Goal: Task Accomplishment & Management: Manage account settings

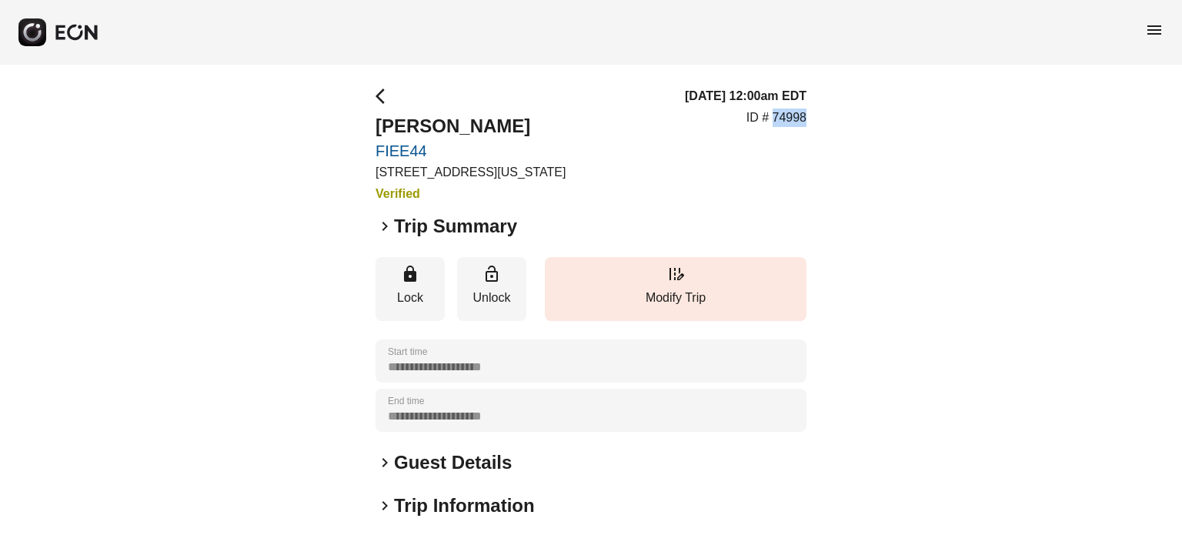
drag, startPoint x: 786, startPoint y: 118, endPoint x: 670, endPoint y: 155, distance: 121.9
click at [785, 119] on p "ID # 74998" at bounding box center [776, 117] width 60 height 18
drag, startPoint x: 670, startPoint y: 155, endPoint x: 735, endPoint y: 145, distance: 66.1
click at [692, 145] on div "arrow_back_ios Andre Wallace FIEE44 610 Exterior Street, The Bronx, New York Ci…" at bounding box center [590, 145] width 431 height 116
click at [785, 112] on p "ID # 74998" at bounding box center [776, 117] width 60 height 18
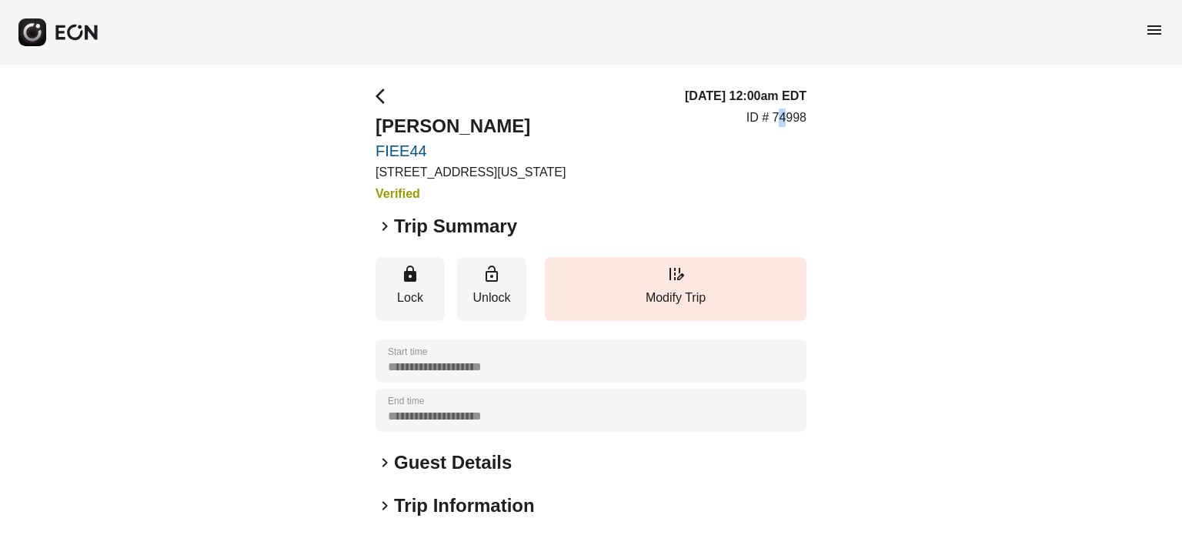
click at [785, 112] on p "ID # 74998" at bounding box center [776, 117] width 60 height 18
click at [792, 112] on p "ID # 74998" at bounding box center [776, 117] width 60 height 18
copy p "74998"
click at [637, 272] on button "edit_road Modify Trip" at bounding box center [676, 289] width 262 height 64
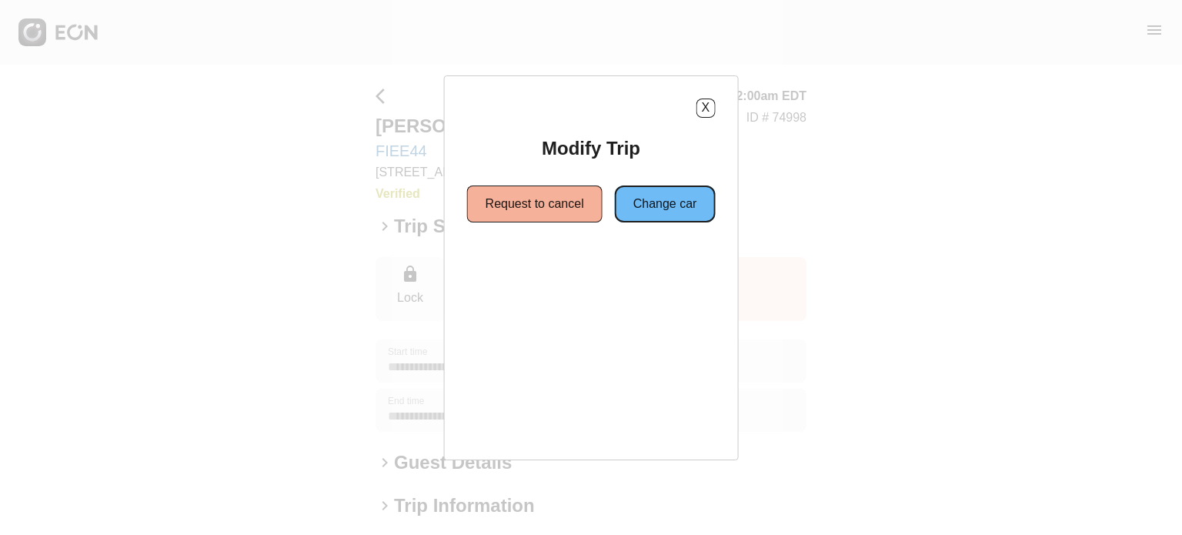
click at [617, 202] on button "Change car" at bounding box center [665, 203] width 101 height 37
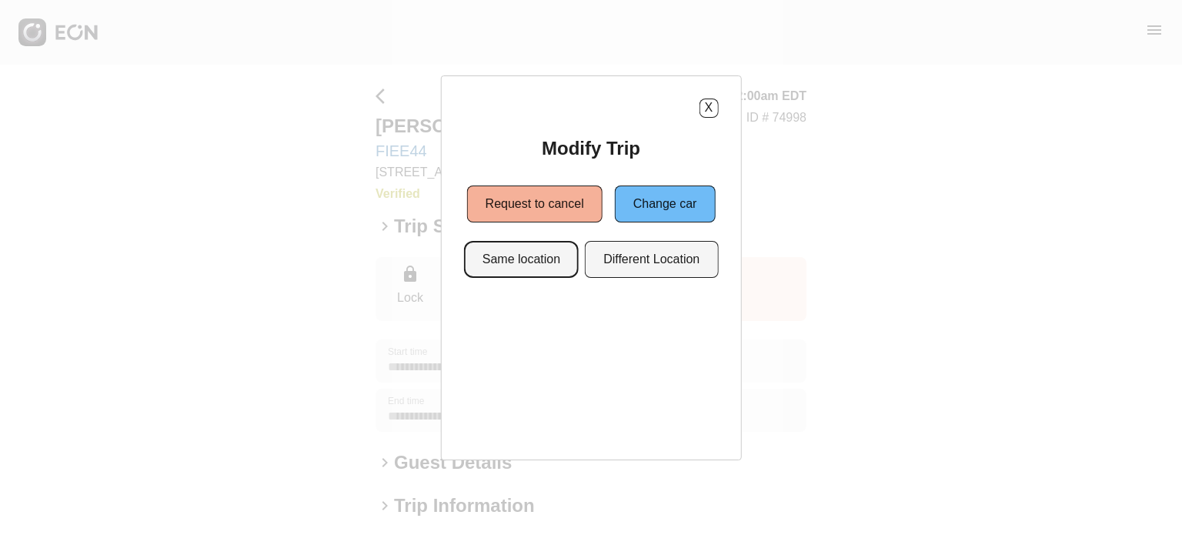
click at [529, 267] on button "Same location" at bounding box center [521, 259] width 115 height 37
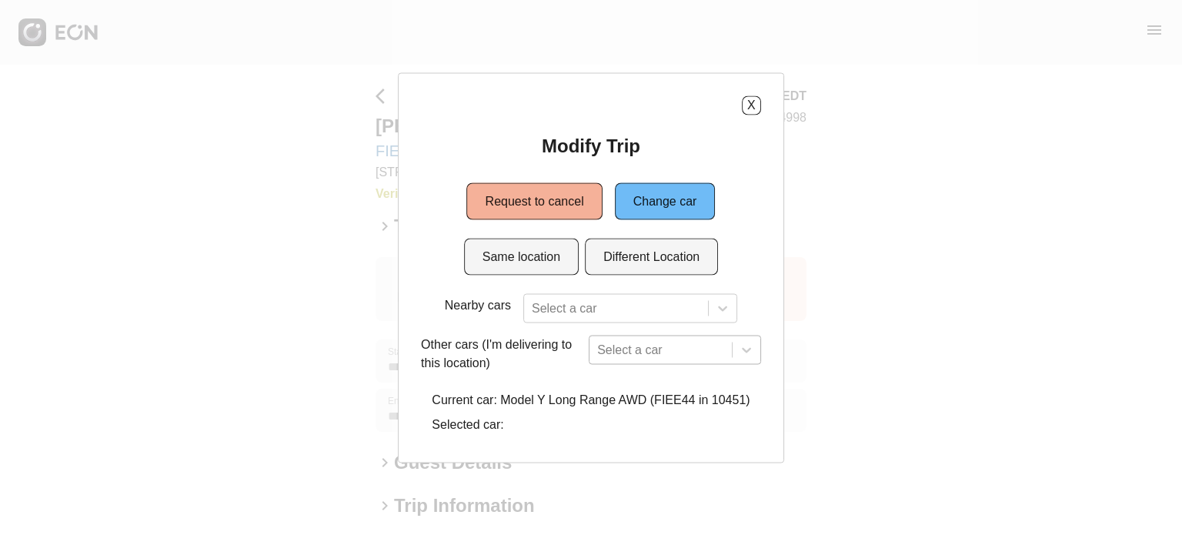
click at [640, 350] on div "Select a car" at bounding box center [674, 349] width 172 height 29
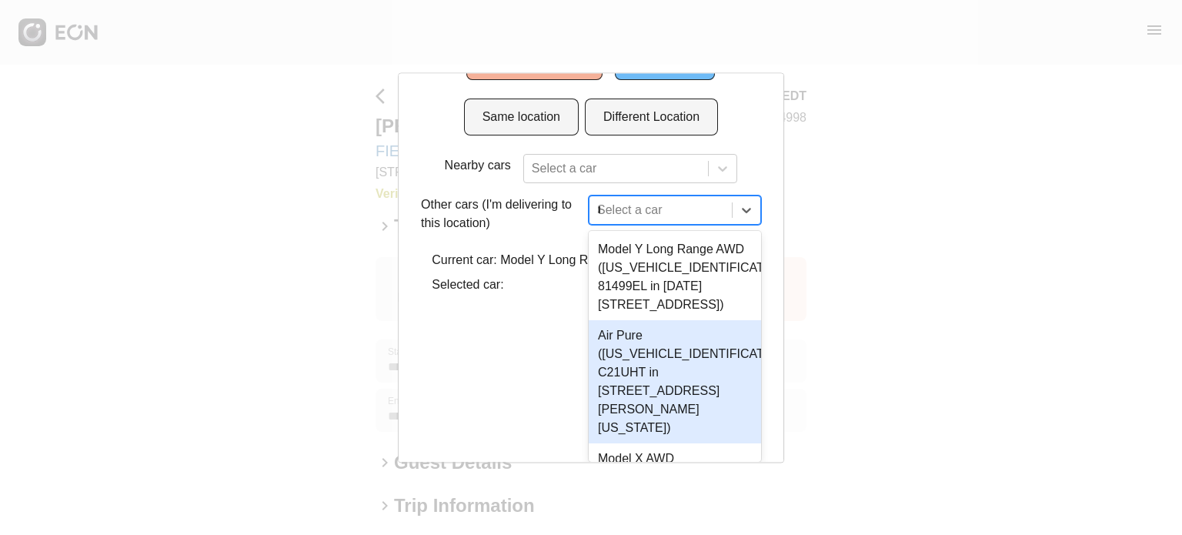
scroll to position [49, 0]
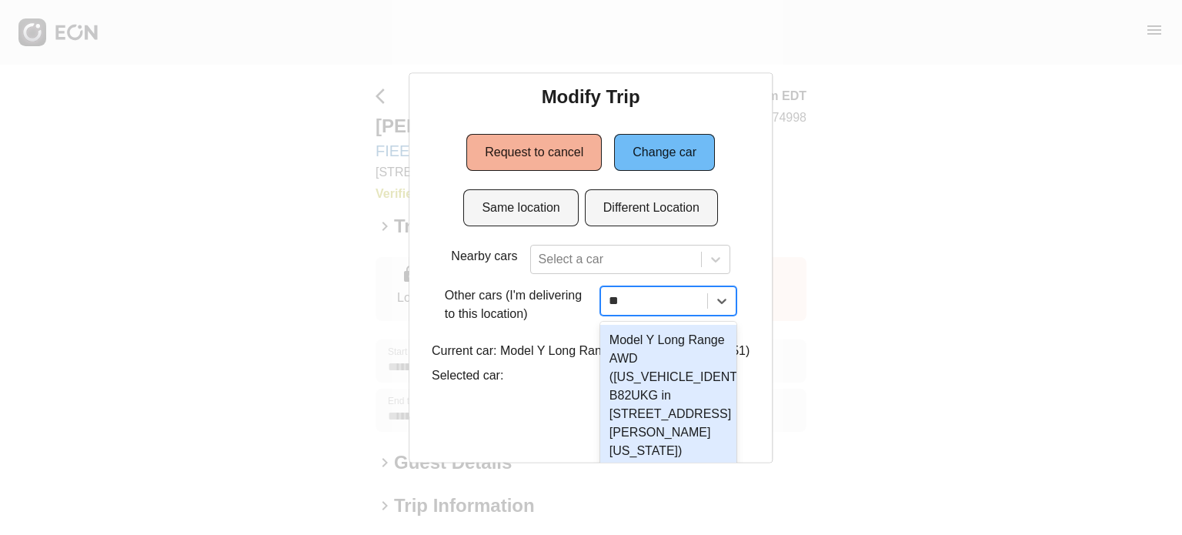
type input "***"
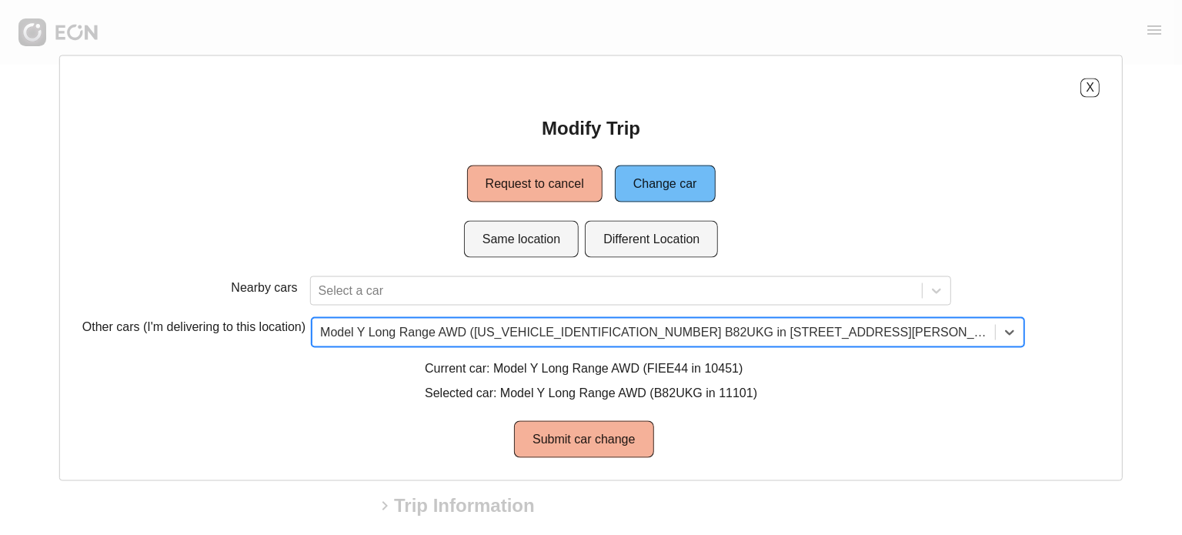
scroll to position [0, 0]
click at [1080, 86] on button "X" at bounding box center [1089, 87] width 19 height 19
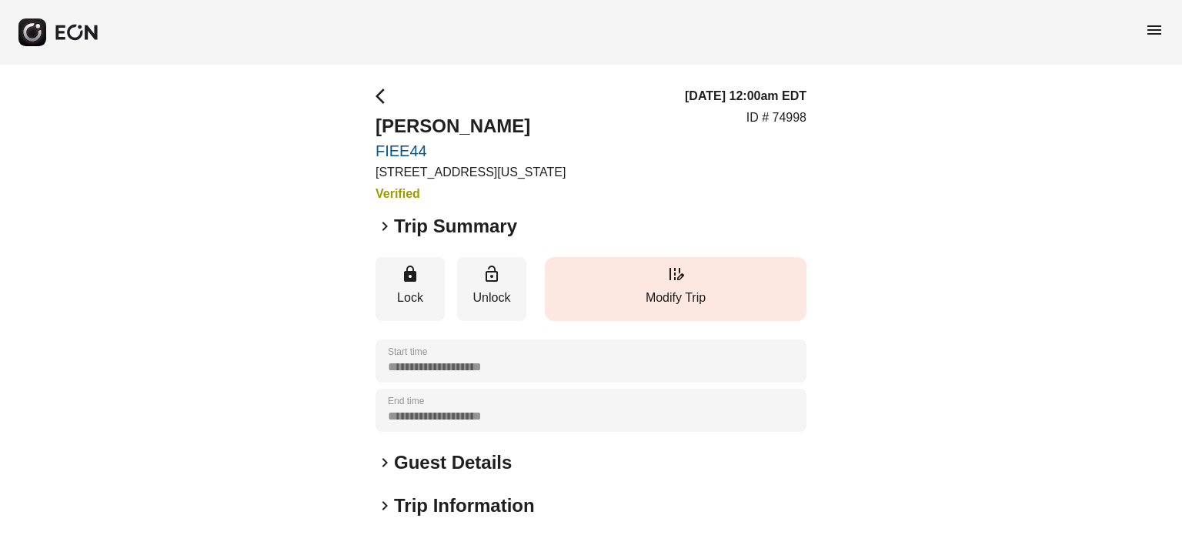
click at [594, 295] on p "Modify Trip" at bounding box center [675, 297] width 246 height 18
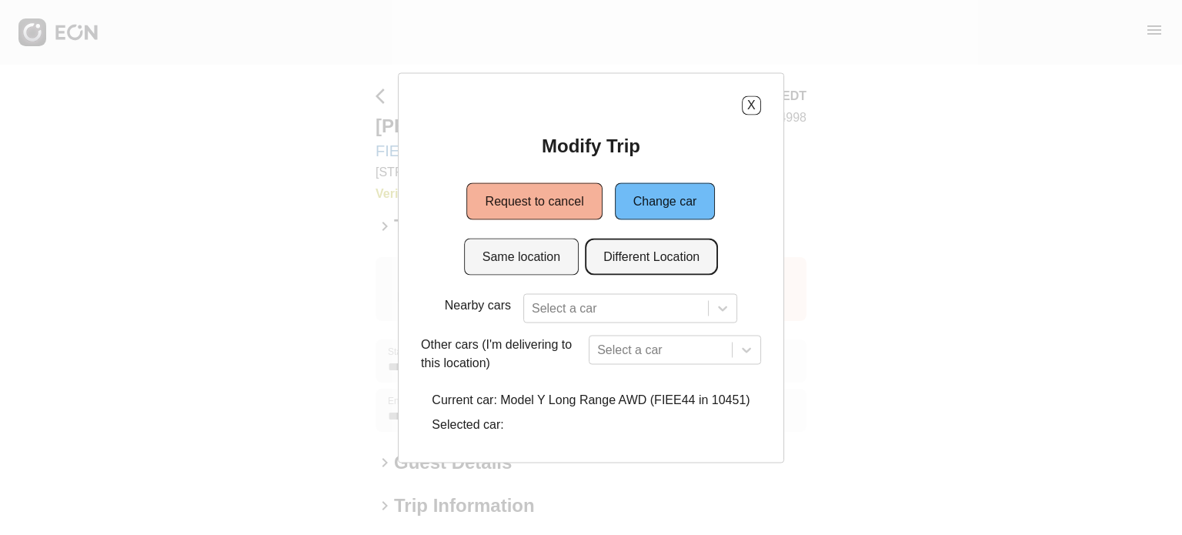
click at [612, 246] on button "Different Location" at bounding box center [651, 256] width 133 height 37
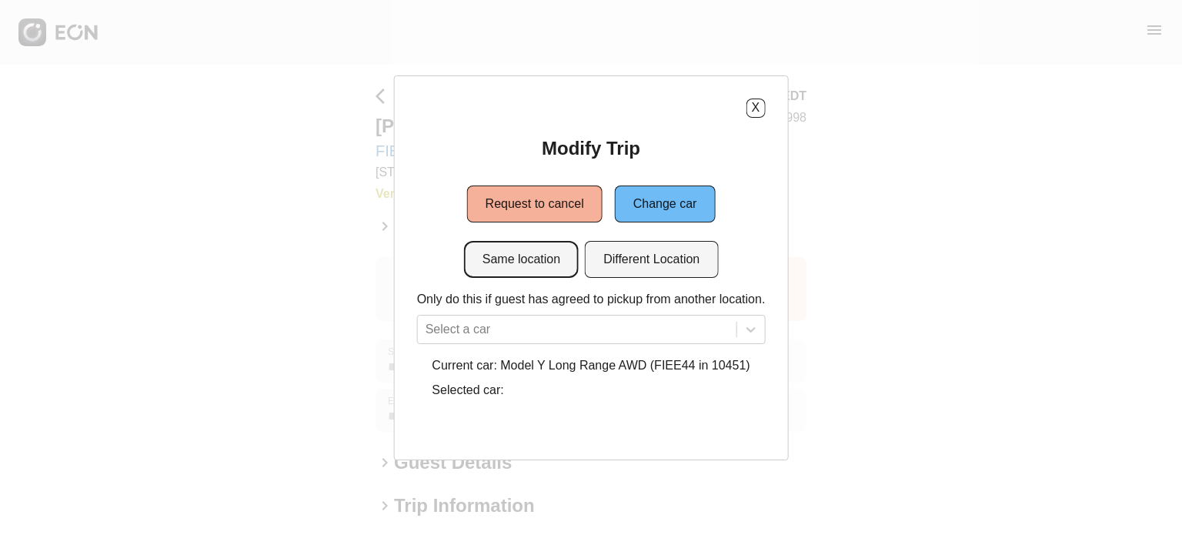
click at [508, 248] on button "Same location" at bounding box center [521, 259] width 115 height 37
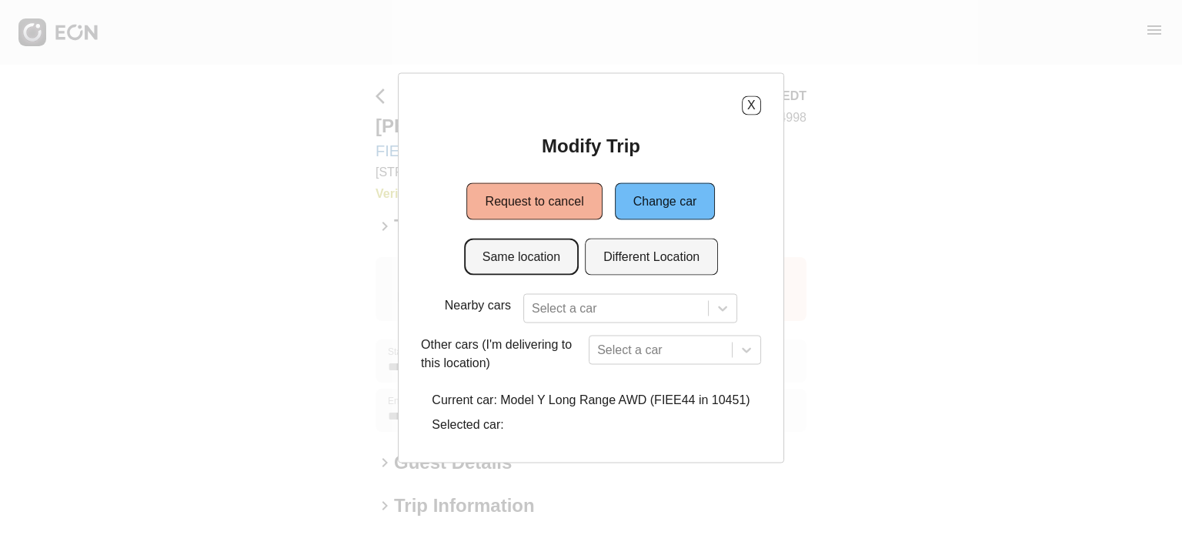
click at [508, 252] on button "Same location" at bounding box center [521, 256] width 115 height 37
click at [599, 355] on div "Select a car" at bounding box center [674, 349] width 172 height 29
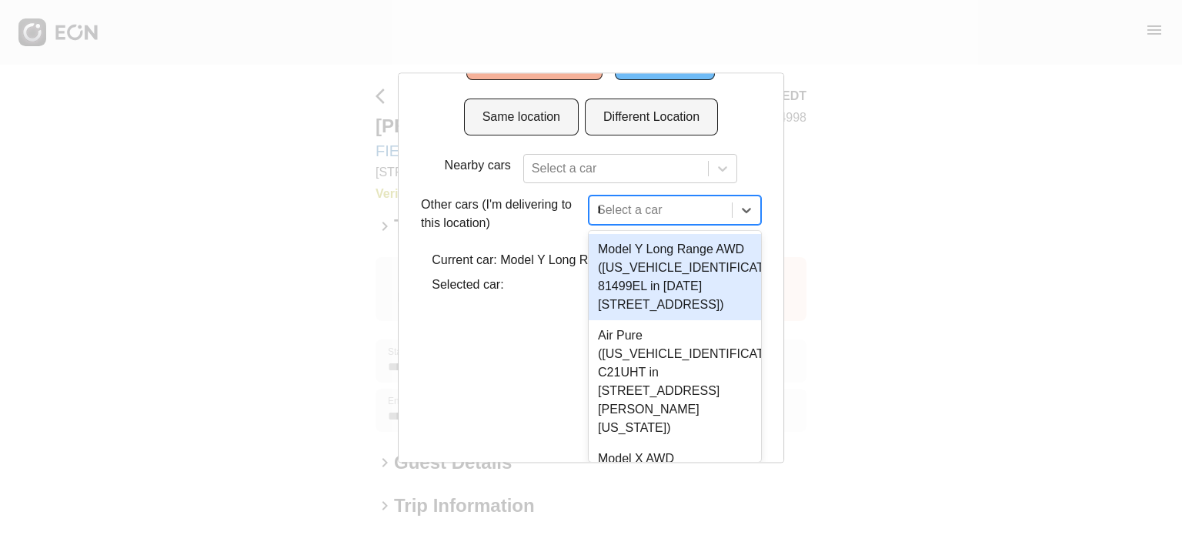
scroll to position [49, 0]
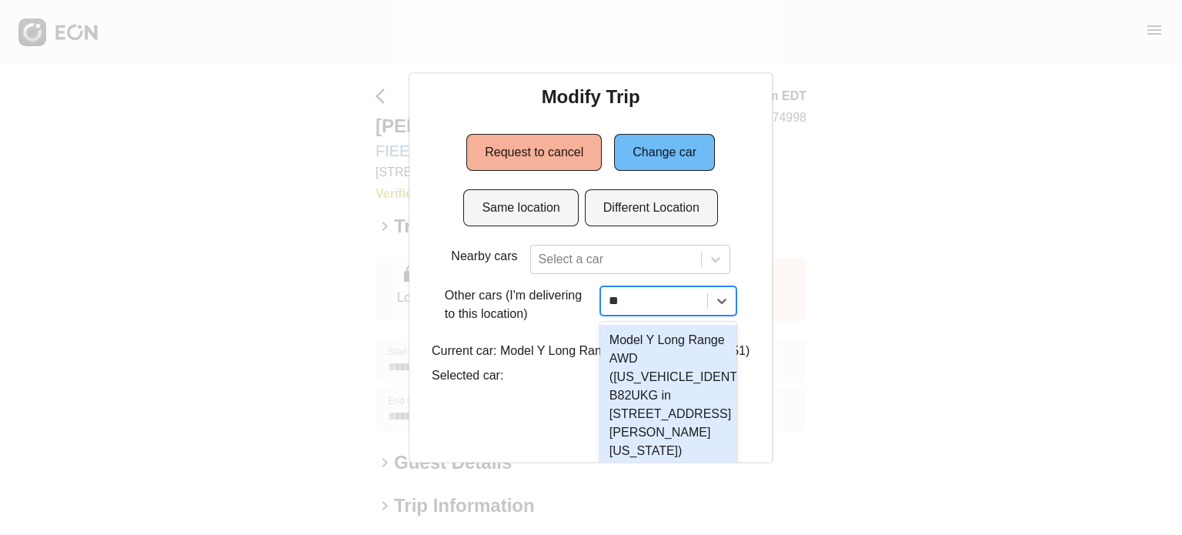
type input "***"
click at [642, 353] on div "Model Y Long Range AWD (7SAYGDEE4NF481330 B82UKG in 45-50 Davis St, New York Ci…" at bounding box center [669, 395] width 142 height 142
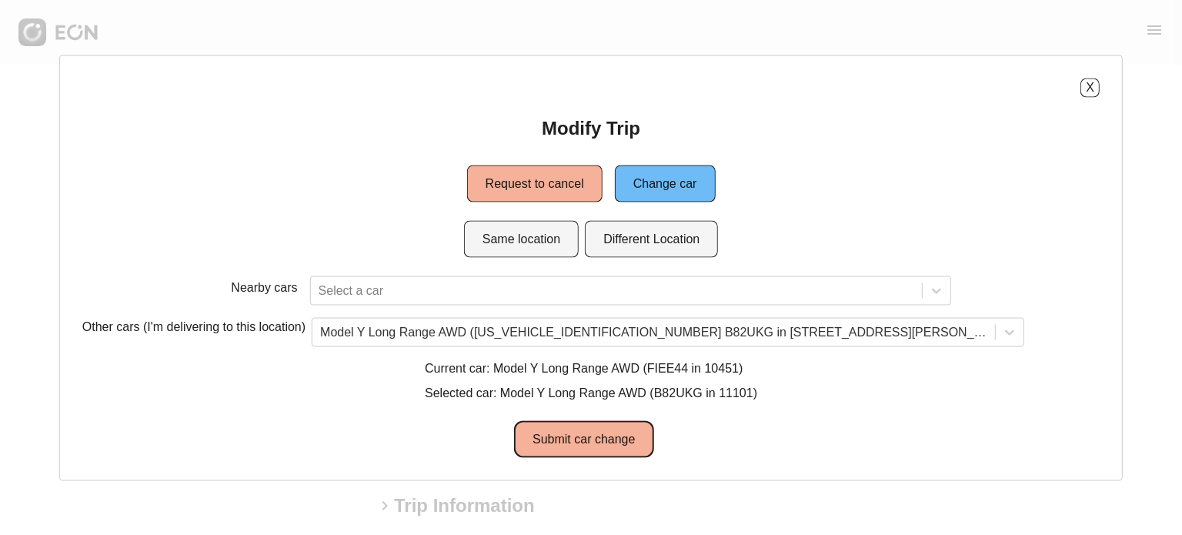
click at [566, 452] on button "Submit car change" at bounding box center [583, 438] width 139 height 37
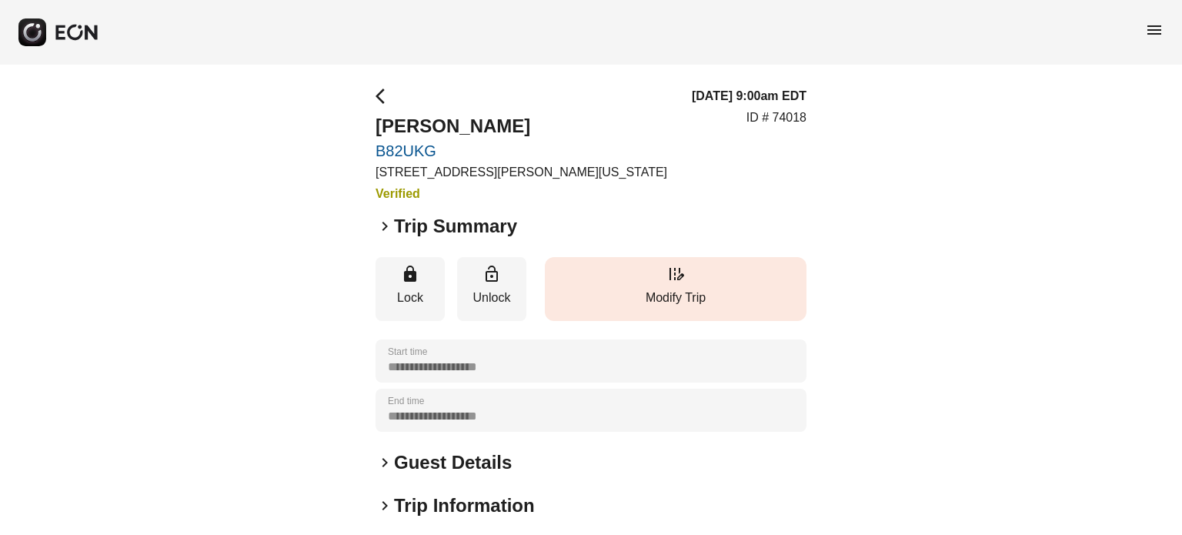
click at [604, 301] on p "Modify Trip" at bounding box center [675, 297] width 246 height 18
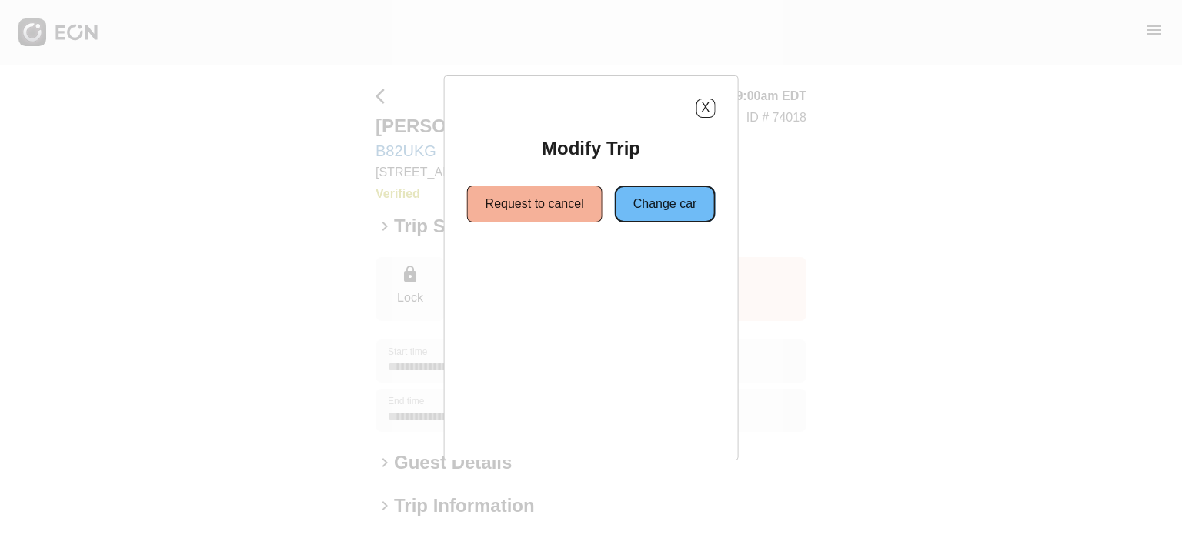
click at [645, 206] on button "Change car" at bounding box center [665, 203] width 101 height 37
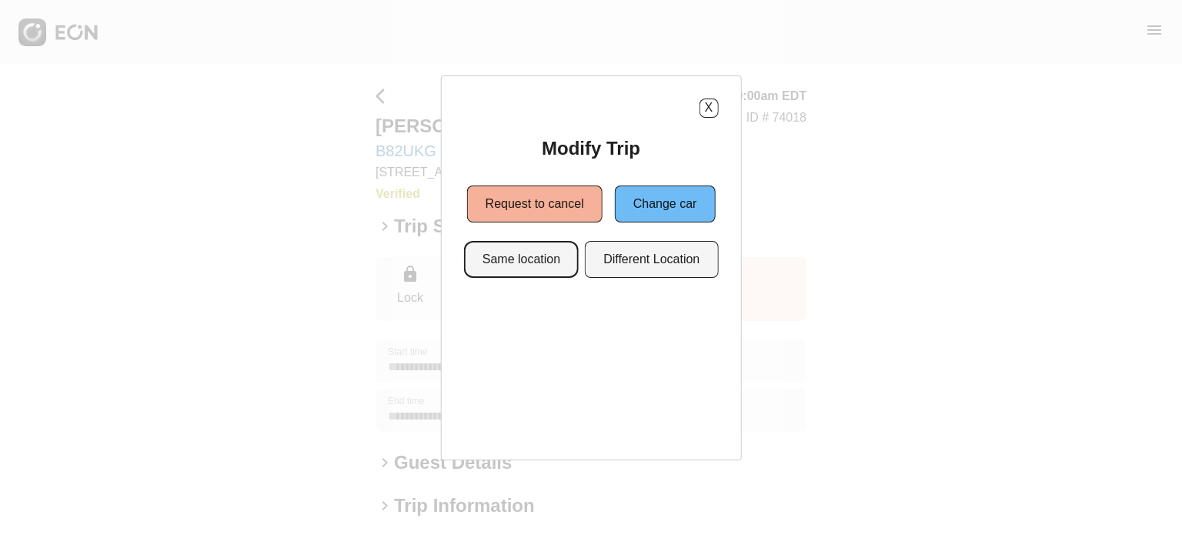
click at [505, 258] on button "Same location" at bounding box center [521, 259] width 115 height 37
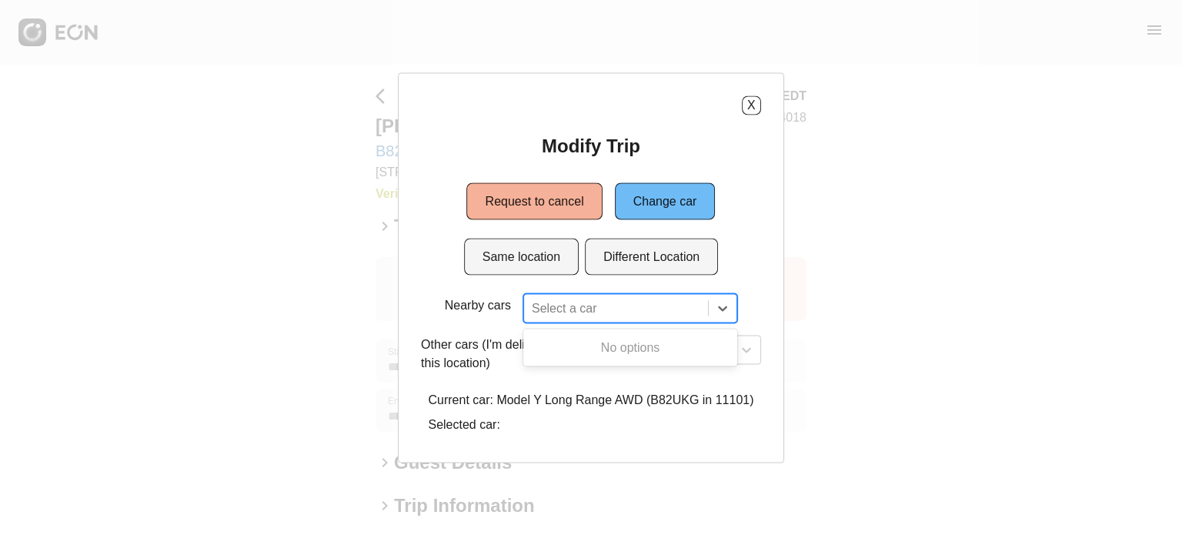
click at [578, 304] on div at bounding box center [616, 308] width 168 height 22
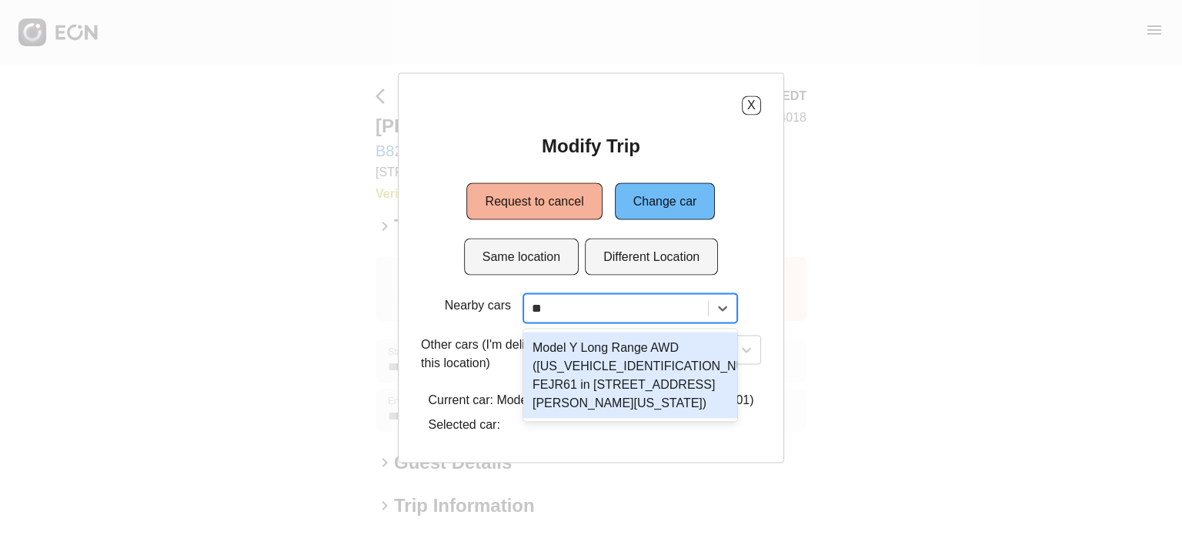
type input "***"
click at [612, 352] on div "Model Y Long Range AWD (7SAYGDEE1NF385901 FEJR61 in 45-50 Davis St, New York Ci…" at bounding box center [630, 375] width 214 height 86
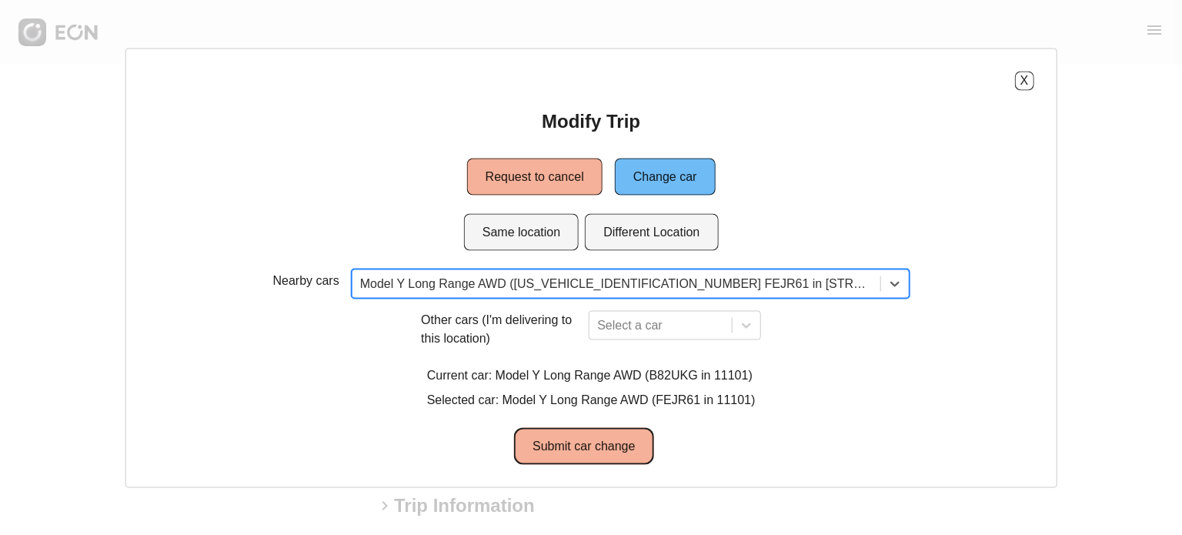
click at [588, 453] on button "Submit car change" at bounding box center [583, 445] width 139 height 37
